Goal: Task Accomplishment & Management: Complete application form

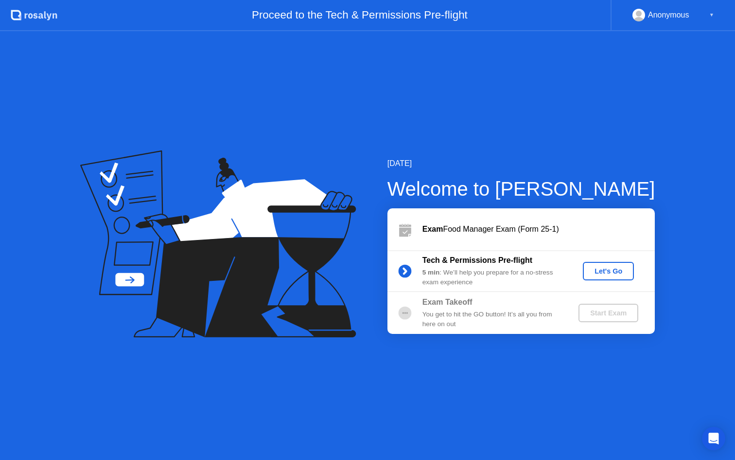
click at [608, 267] on div "Let's Go" at bounding box center [608, 271] width 43 height 8
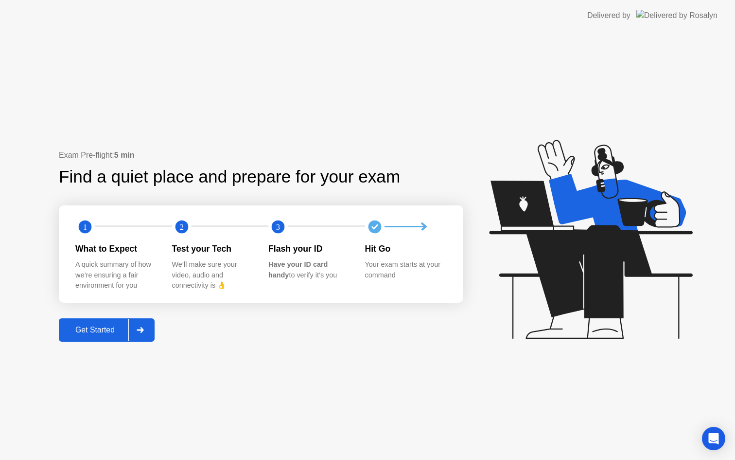
click at [99, 331] on div "Get Started" at bounding box center [95, 329] width 67 height 9
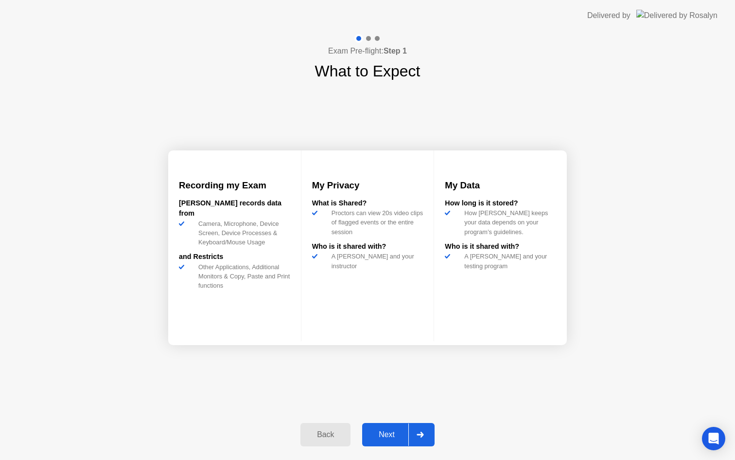
click at [392, 433] on div "Next" at bounding box center [386, 434] width 43 height 9
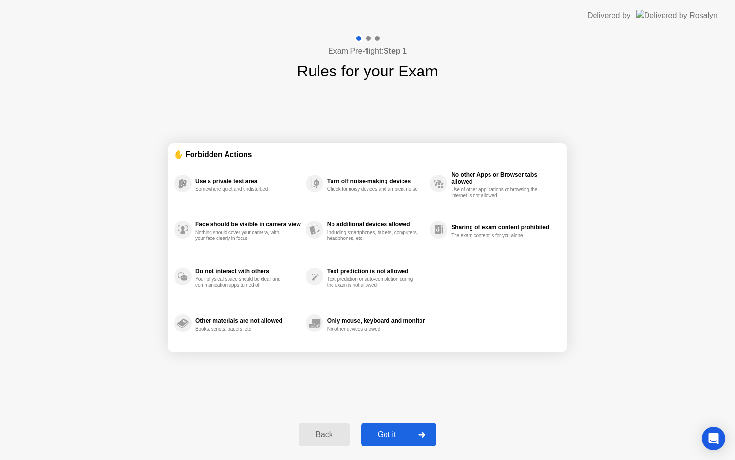
click at [392, 433] on div "Got it" at bounding box center [387, 434] width 46 height 9
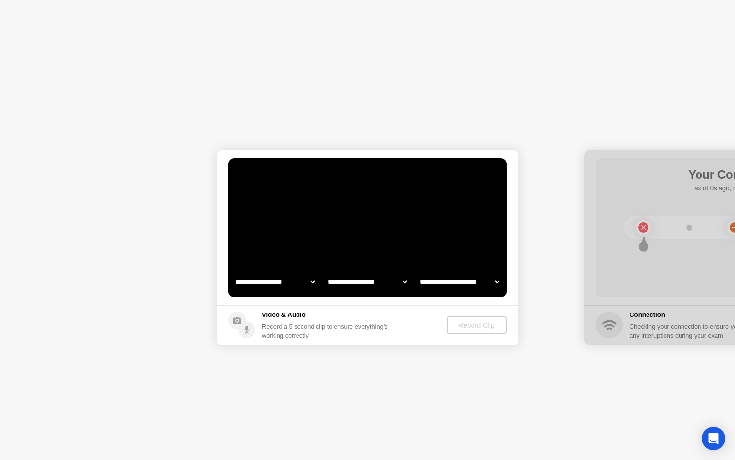
select select "**********"
select select "*******"
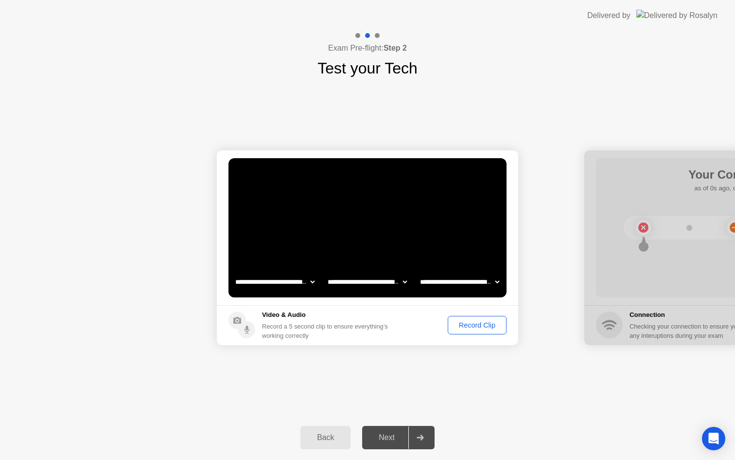
click at [387, 440] on div "Next" at bounding box center [386, 437] width 43 height 9
click at [479, 335] on footer "Video & Audio Record a 5 second clip to ensure everything’s working correctly R…" at bounding box center [368, 325] width 302 height 40
click at [479, 328] on div "Record Clip" at bounding box center [477, 325] width 52 height 8
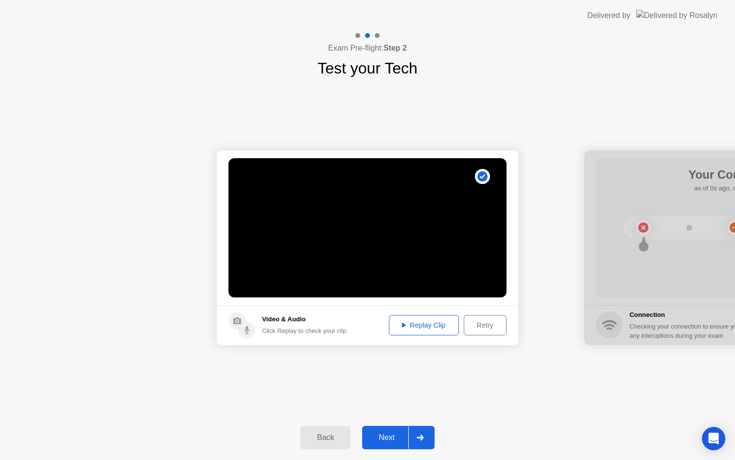
click at [437, 329] on div "Replay Clip" at bounding box center [423, 325] width 63 height 8
click at [397, 439] on div "Next" at bounding box center [386, 437] width 43 height 9
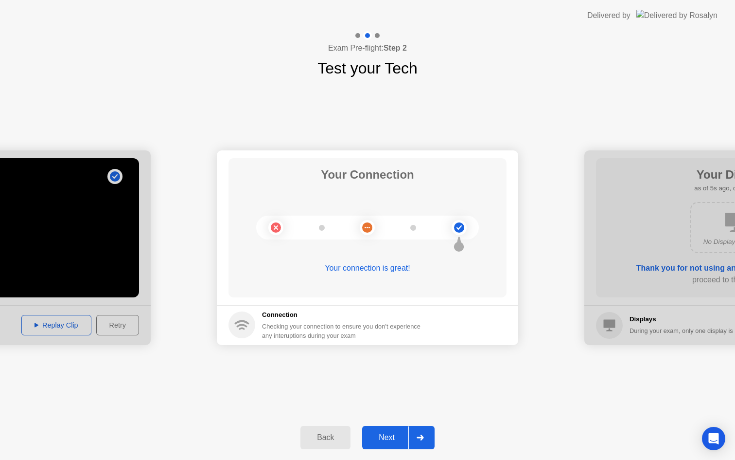
click at [383, 445] on button "Next" at bounding box center [398, 437] width 72 height 23
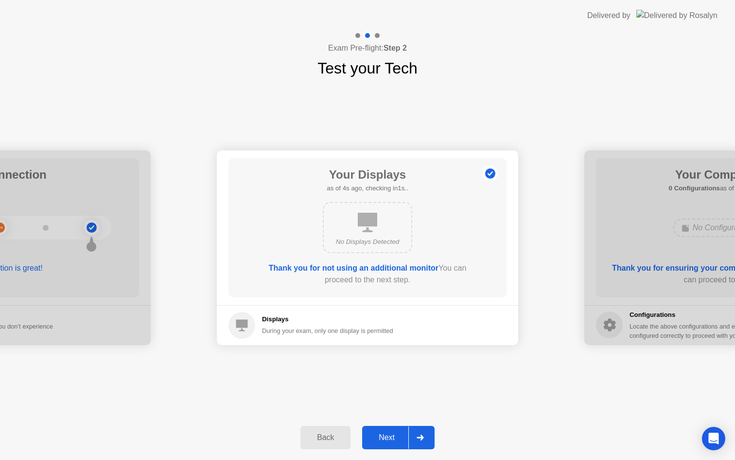
click at [383, 445] on button "Next" at bounding box center [398, 437] width 72 height 23
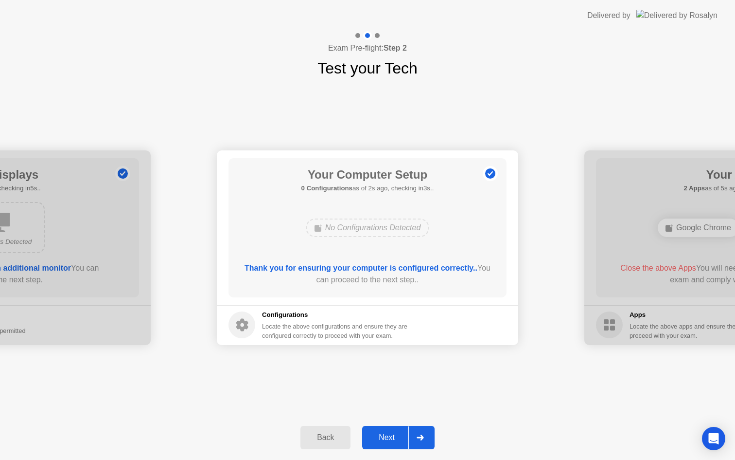
click at [384, 444] on button "Next" at bounding box center [398, 437] width 72 height 23
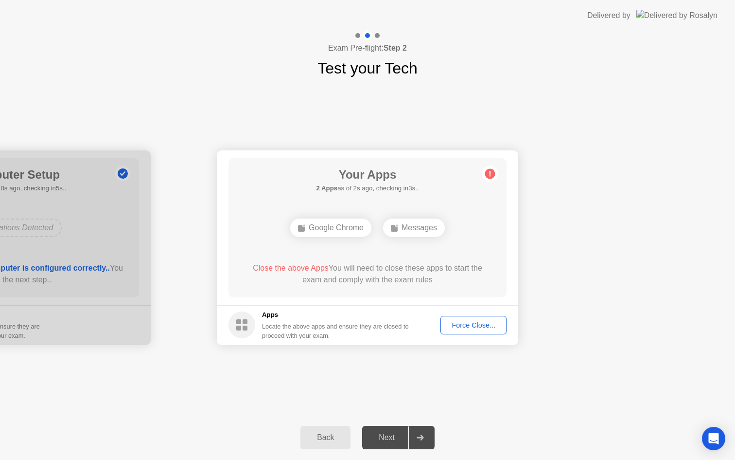
click at [471, 327] on div "Force Close..." at bounding box center [473, 325] width 59 height 8
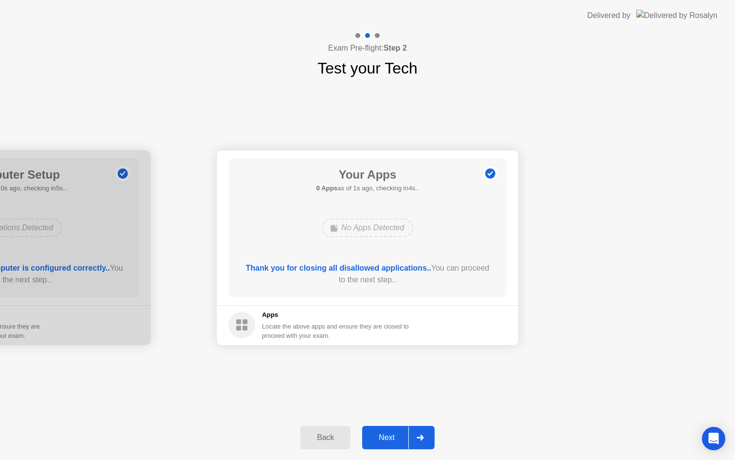
click at [388, 436] on div "Next" at bounding box center [386, 437] width 43 height 9
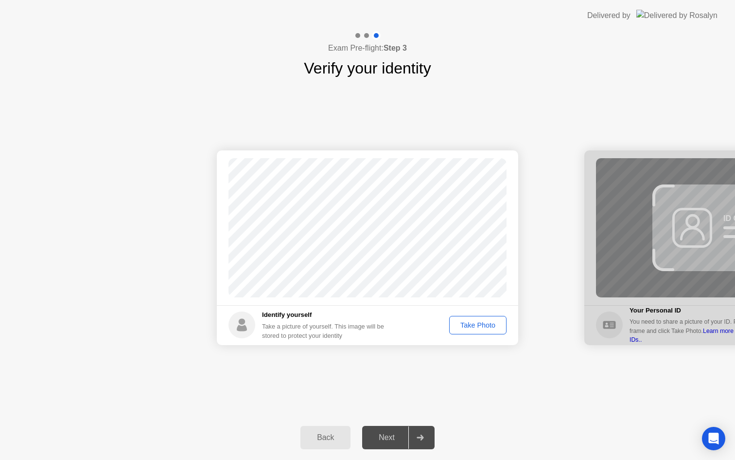
click at [472, 327] on div "Take Photo" at bounding box center [478, 325] width 51 height 8
click at [399, 441] on div "Next" at bounding box center [386, 437] width 43 height 9
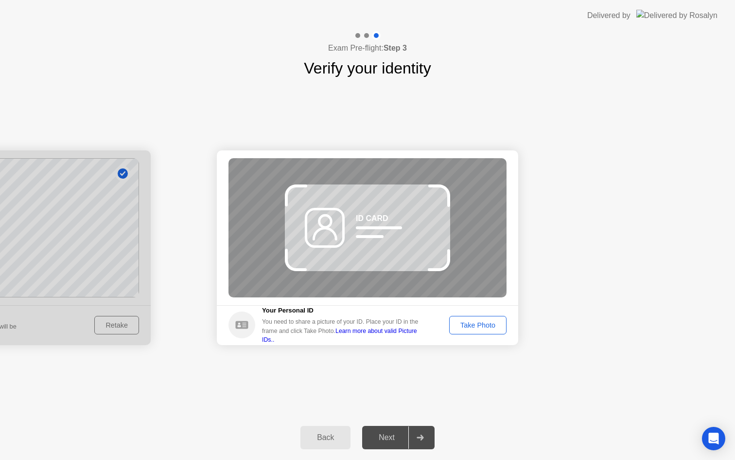
click at [399, 441] on div "Next" at bounding box center [386, 437] width 43 height 9
click at [472, 322] on div "Take Photo" at bounding box center [478, 325] width 51 height 8
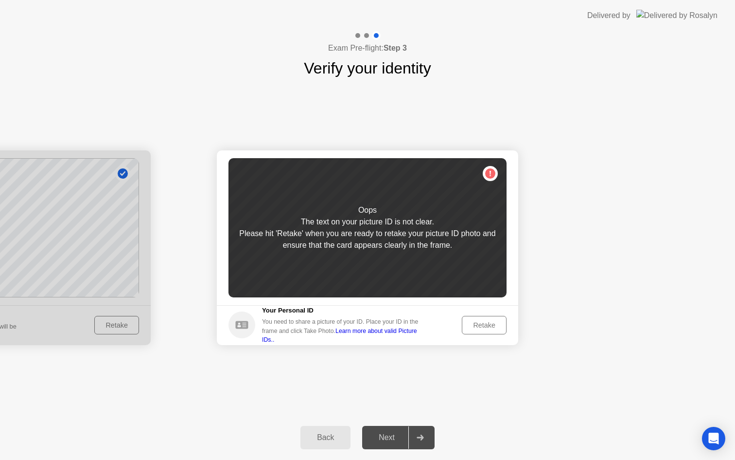
click at [472, 322] on div "Retake" at bounding box center [484, 325] width 38 height 8
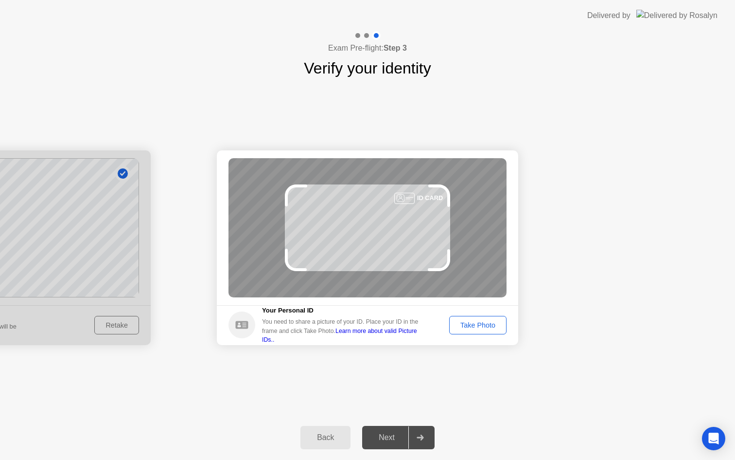
click at [472, 322] on div "Take Photo" at bounding box center [478, 325] width 51 height 8
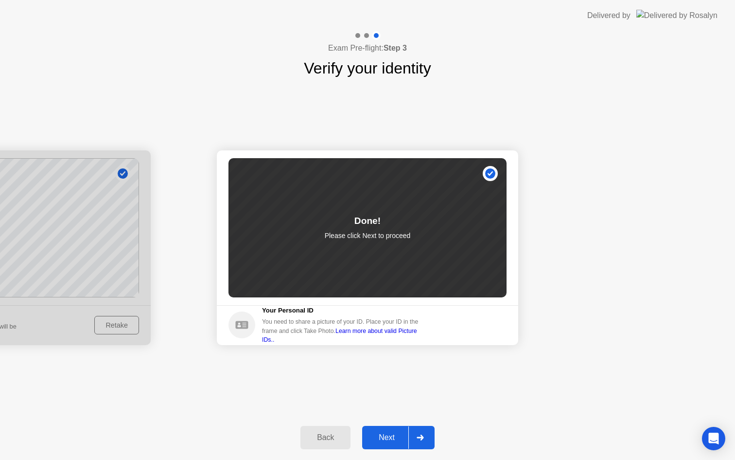
click at [390, 446] on button "Next" at bounding box center [398, 437] width 72 height 23
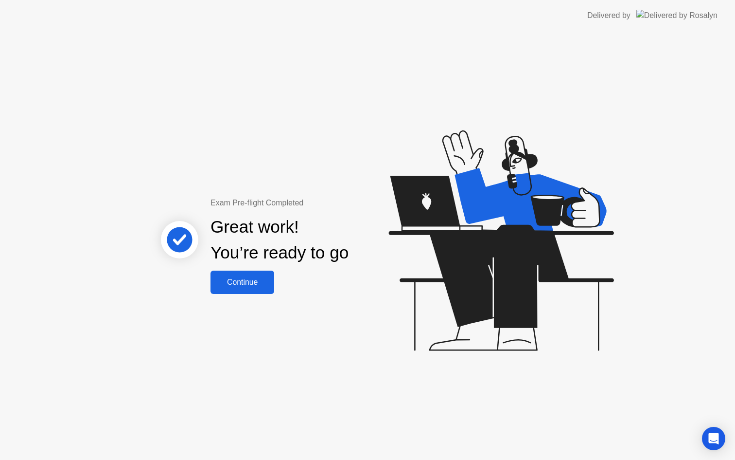
click at [226, 280] on div "Continue" at bounding box center [243, 282] width 58 height 9
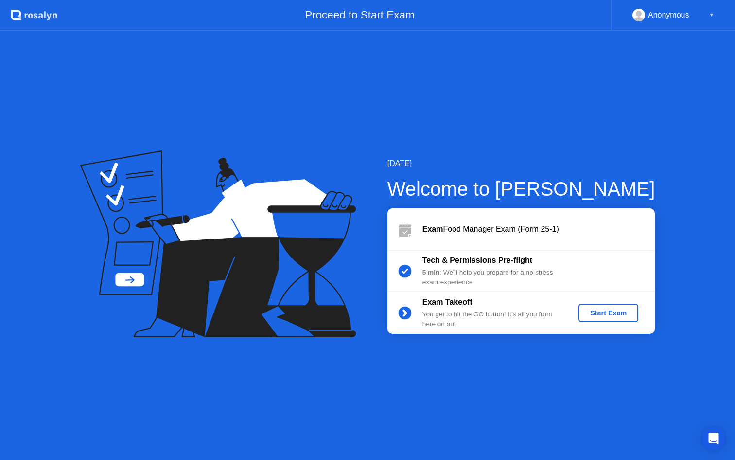
click at [624, 310] on div "Start Exam" at bounding box center [609, 313] width 52 height 8
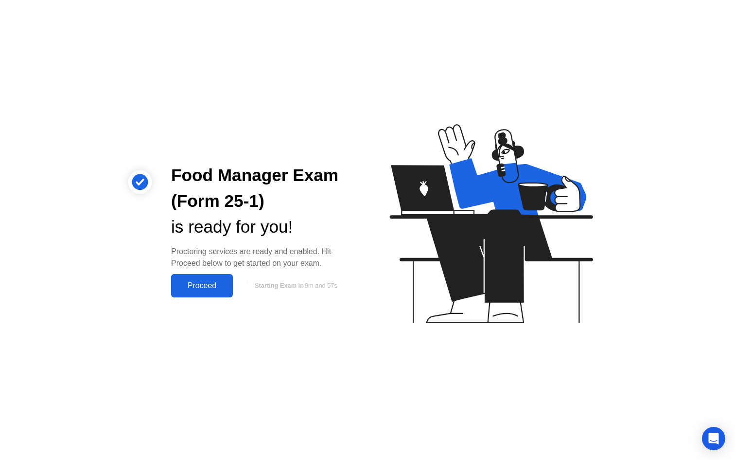
click at [204, 290] on div "Proceed" at bounding box center [202, 285] width 56 height 9
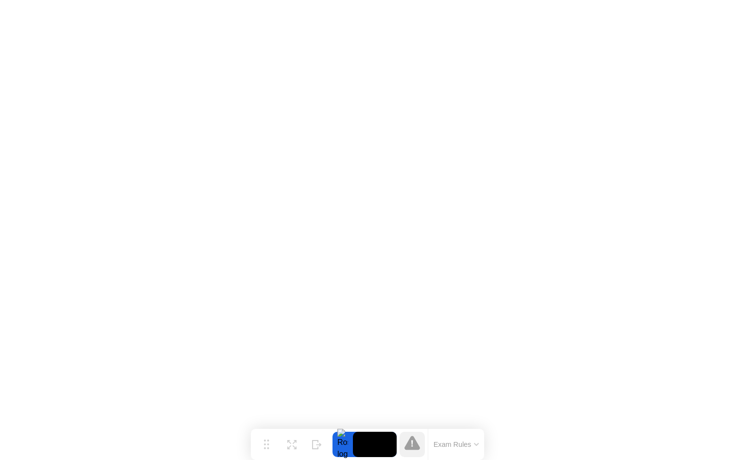
click at [372, 442] on video at bounding box center [375, 443] width 44 height 25
click at [347, 442] on div at bounding box center [343, 443] width 20 height 25
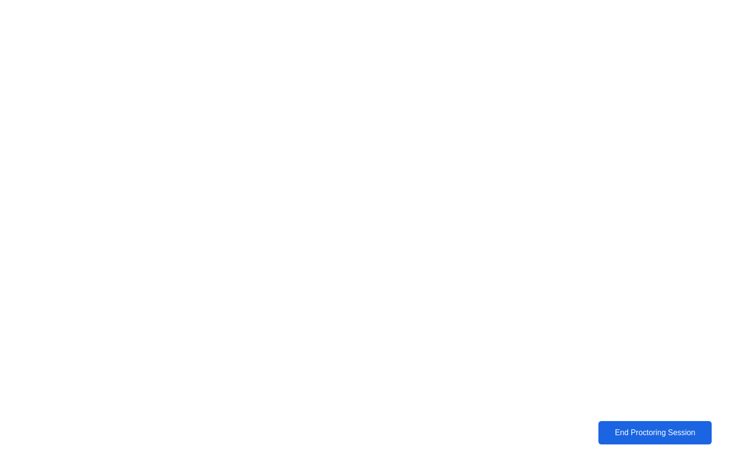
click at [651, 428] on div "End Proctoring Session" at bounding box center [655, 432] width 107 height 9
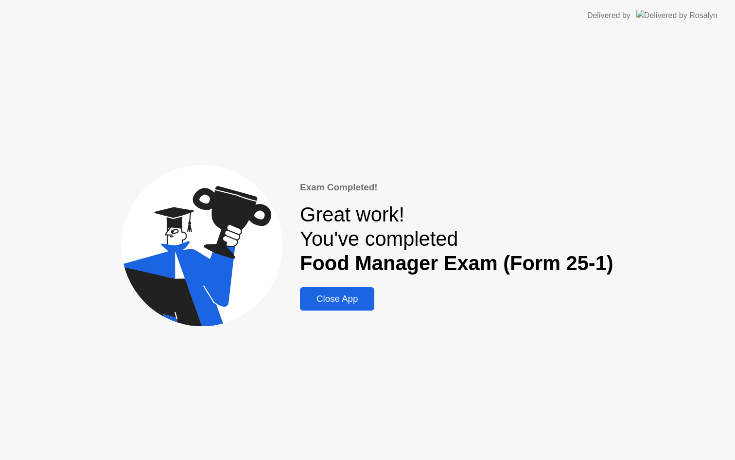
click at [351, 295] on div "Close App" at bounding box center [337, 298] width 69 height 11
